Goal: Register for event/course

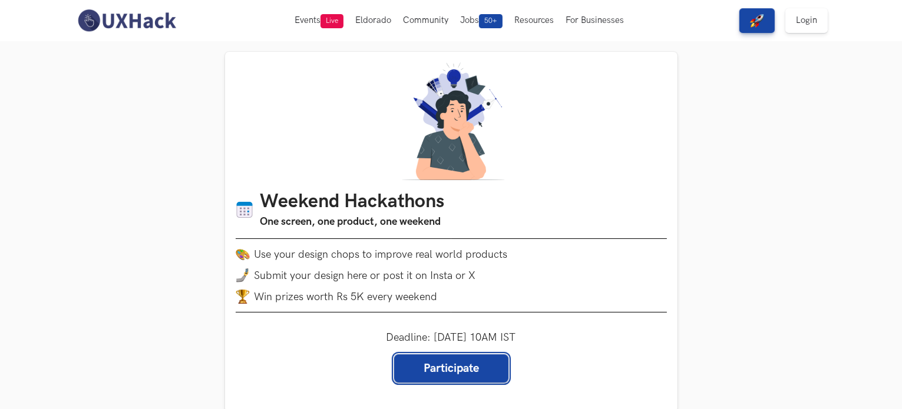
click at [438, 361] on link "Participate" at bounding box center [451, 369] width 114 height 28
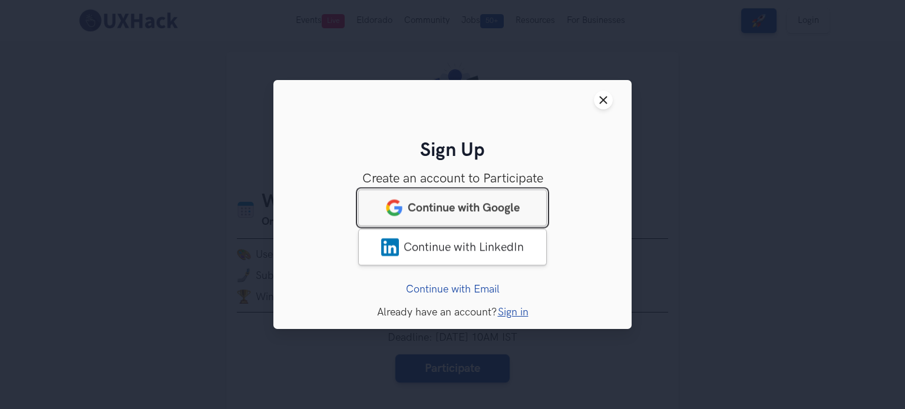
click at [440, 213] on span "Continue with Google" at bounding box center [464, 208] width 112 height 14
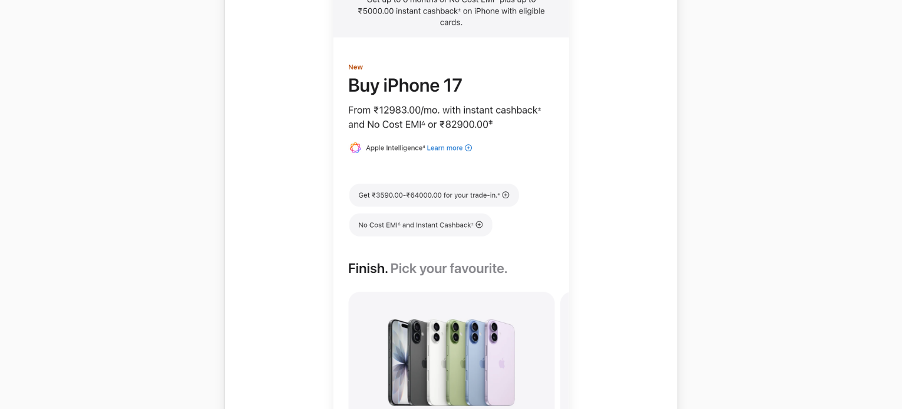
scroll to position [667, 0]
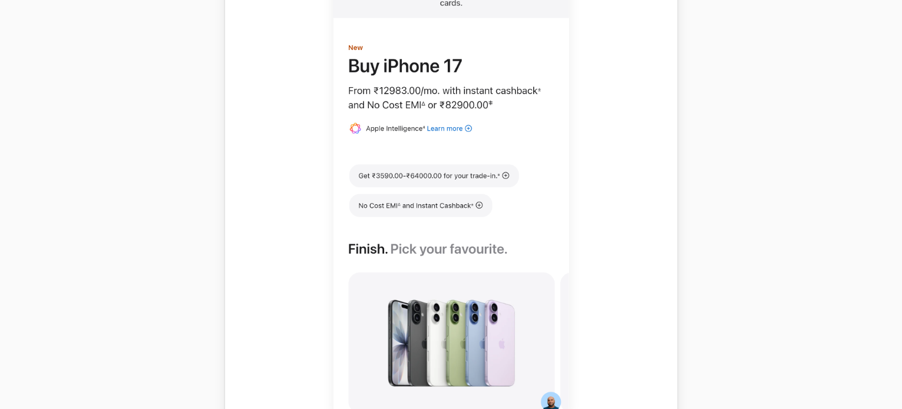
click at [407, 174] on img at bounding box center [451, 159] width 236 height 524
